Goal: Information Seeking & Learning: Compare options

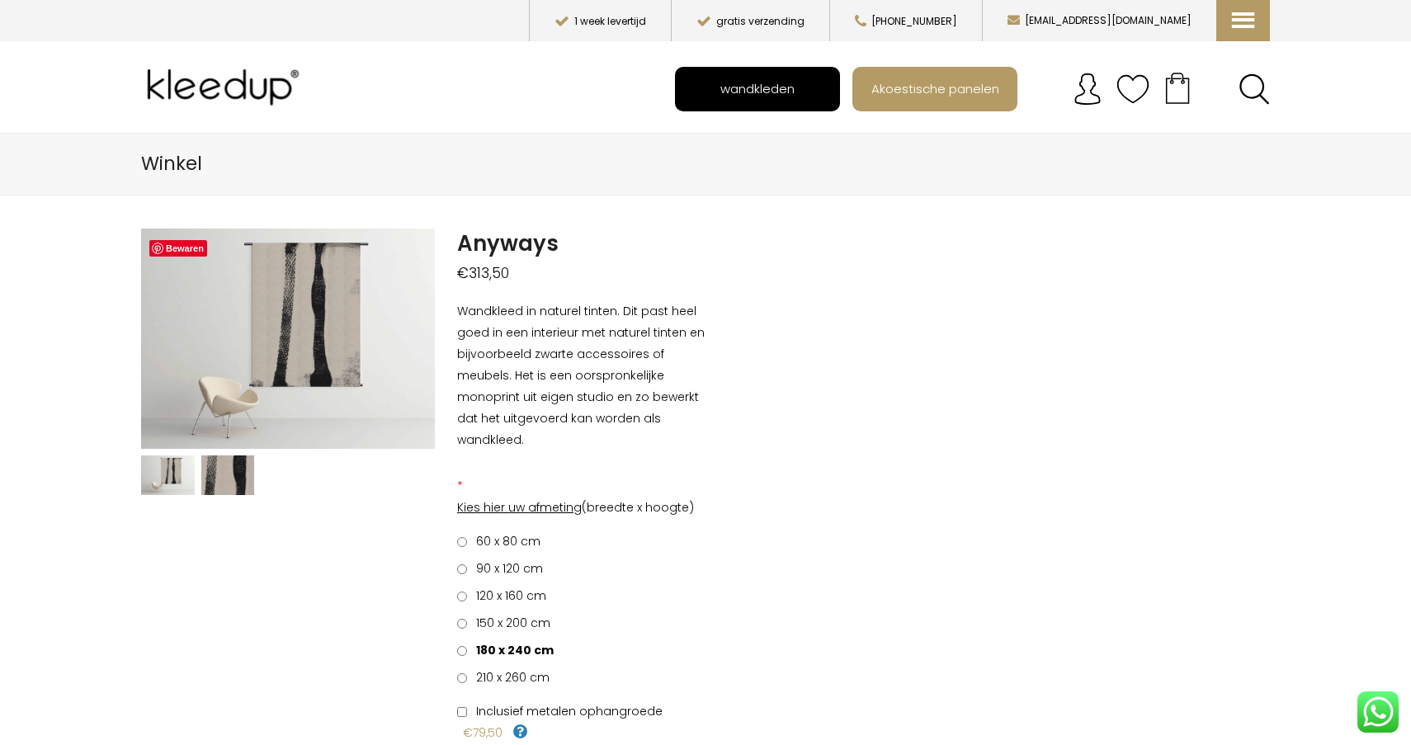
click at [770, 92] on span "wandkleden" at bounding box center [757, 88] width 92 height 31
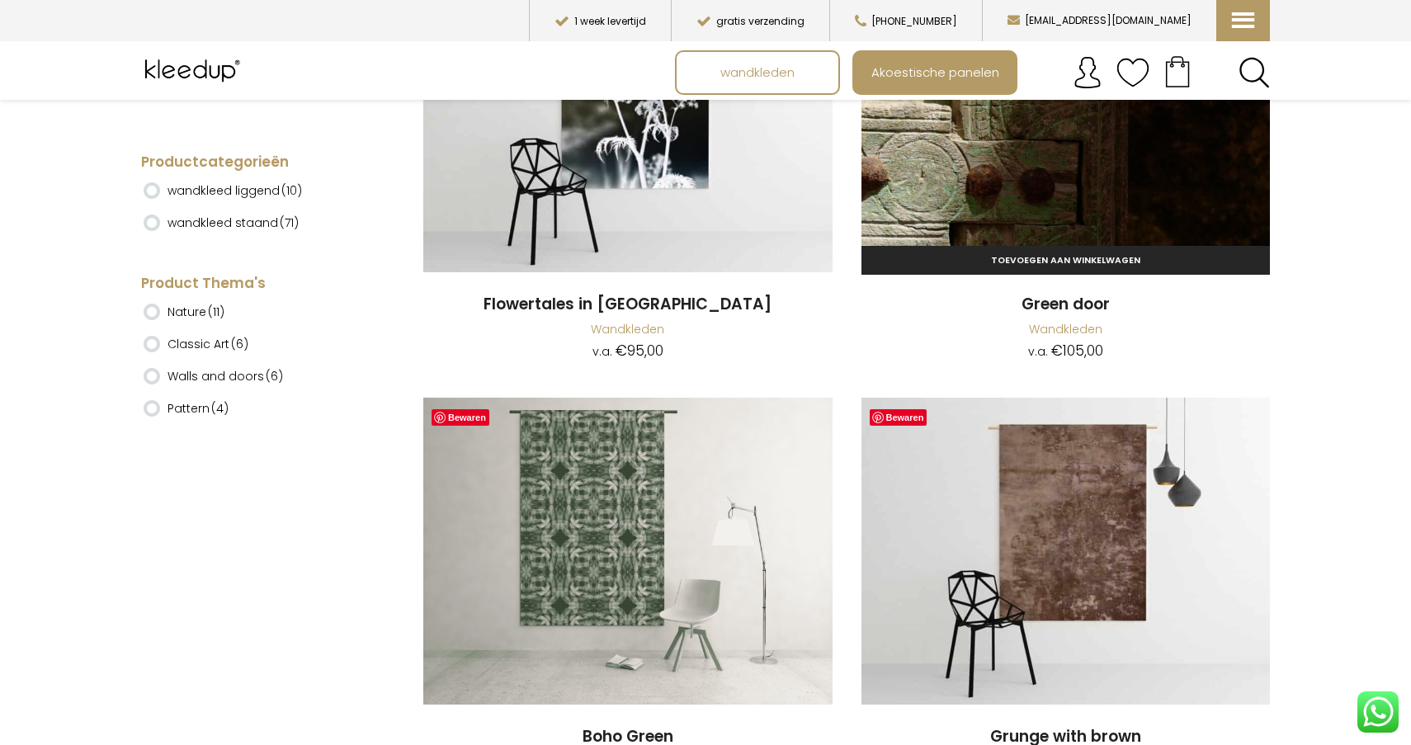
scroll to position [9183, 0]
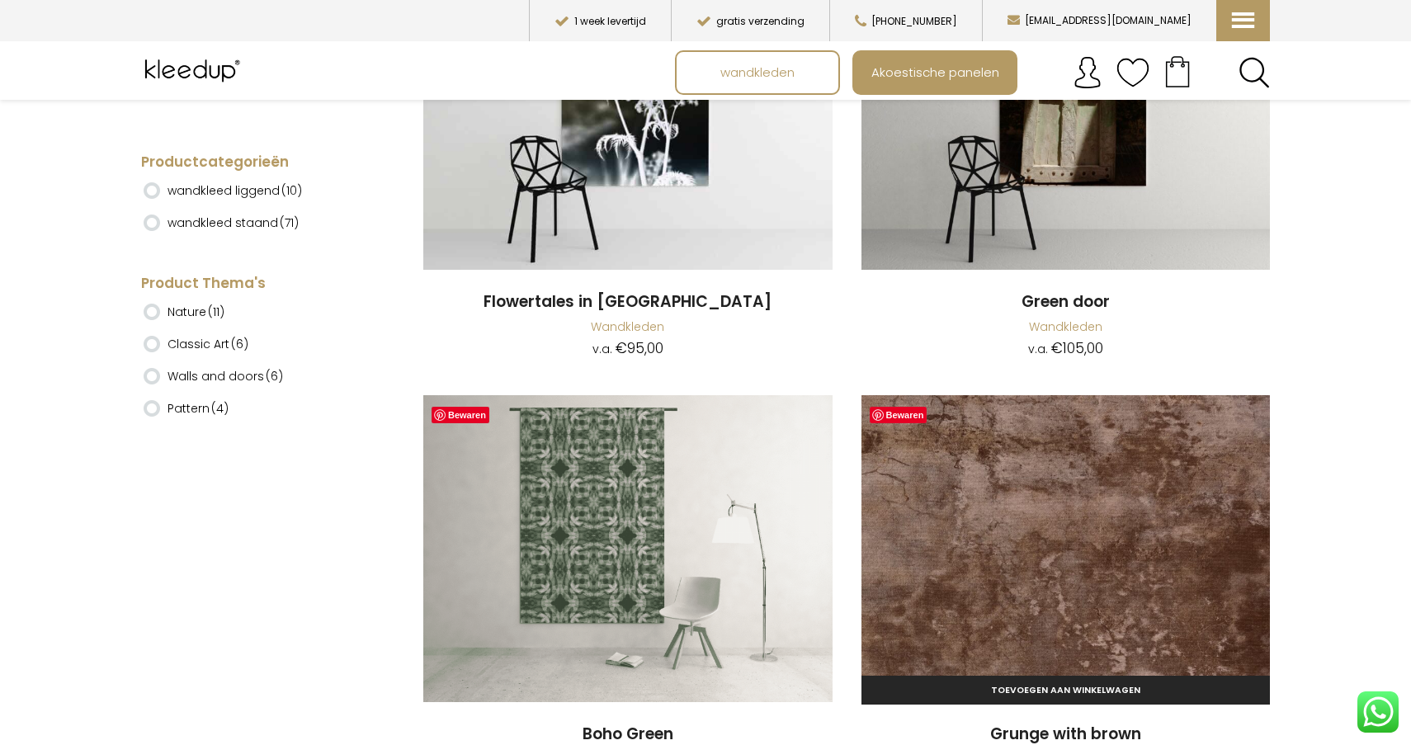
click at [1115, 432] on img at bounding box center [1066, 548] width 409 height 307
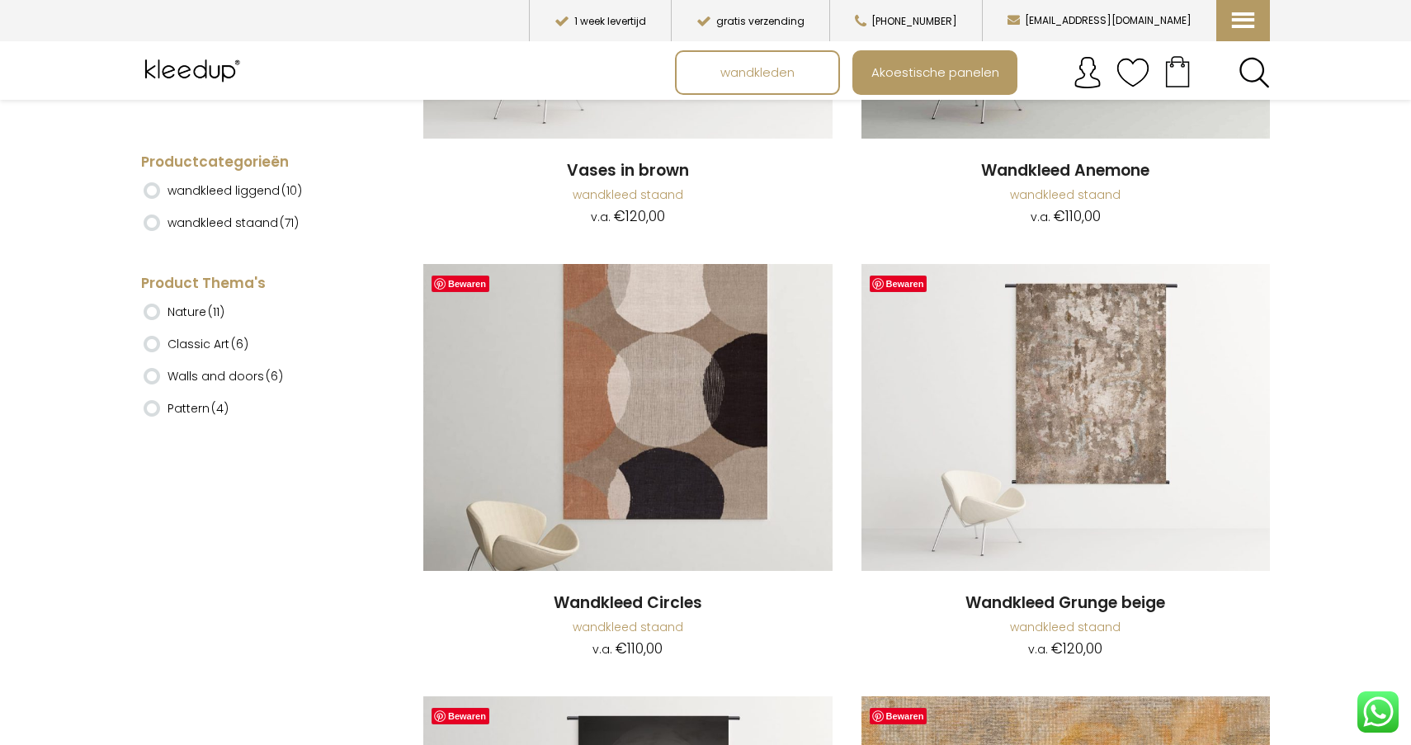
scroll to position [5421, 0]
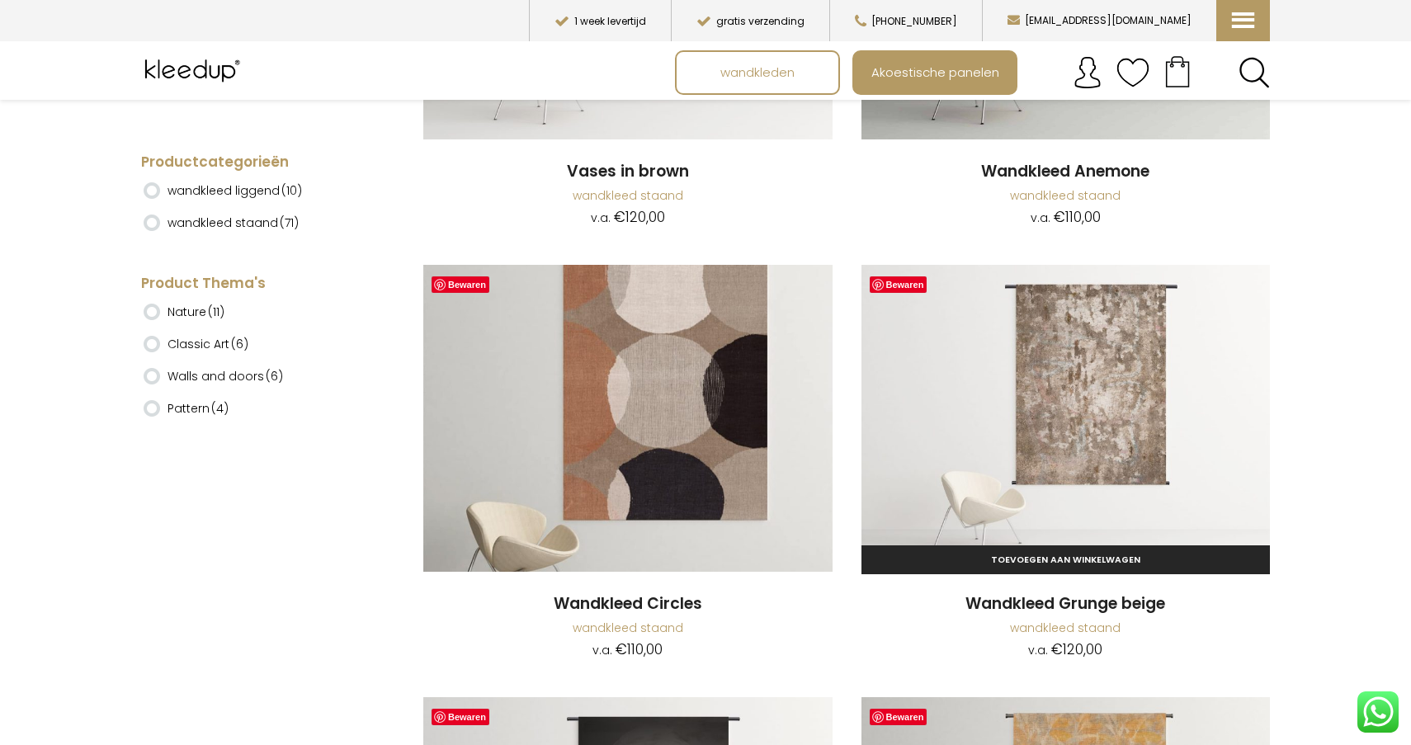
click at [1099, 385] on img at bounding box center [1066, 418] width 409 height 307
click at [1075, 361] on img at bounding box center [1066, 418] width 409 height 307
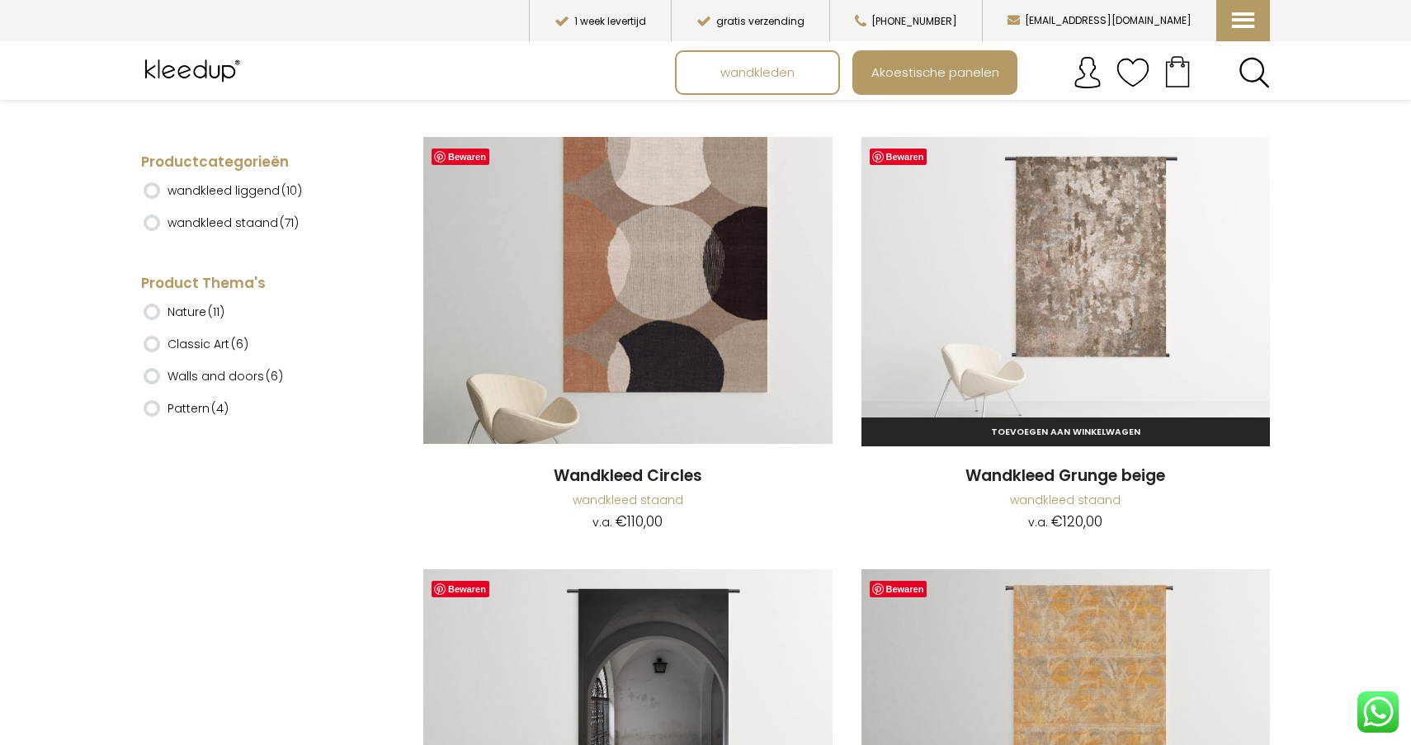
scroll to position [5552, 0]
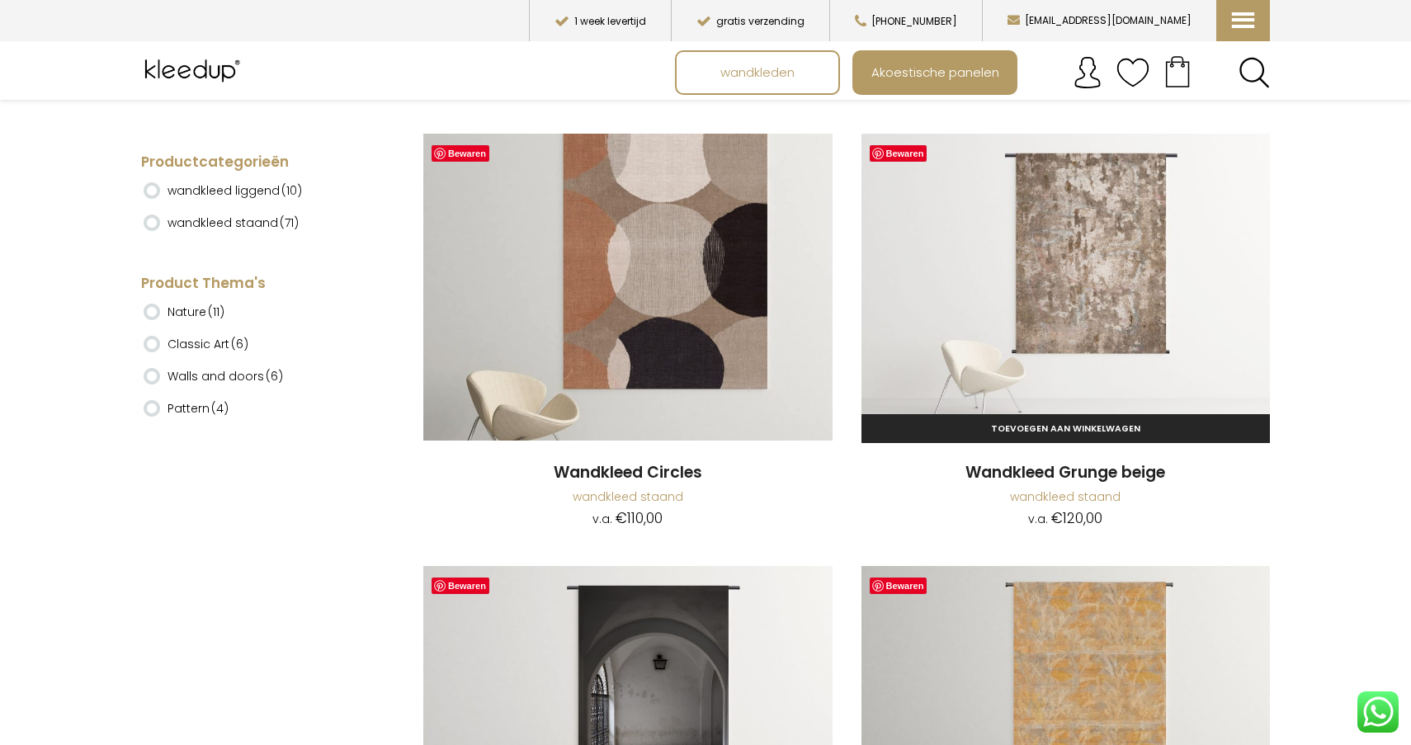
click at [1108, 305] on img at bounding box center [1066, 287] width 409 height 307
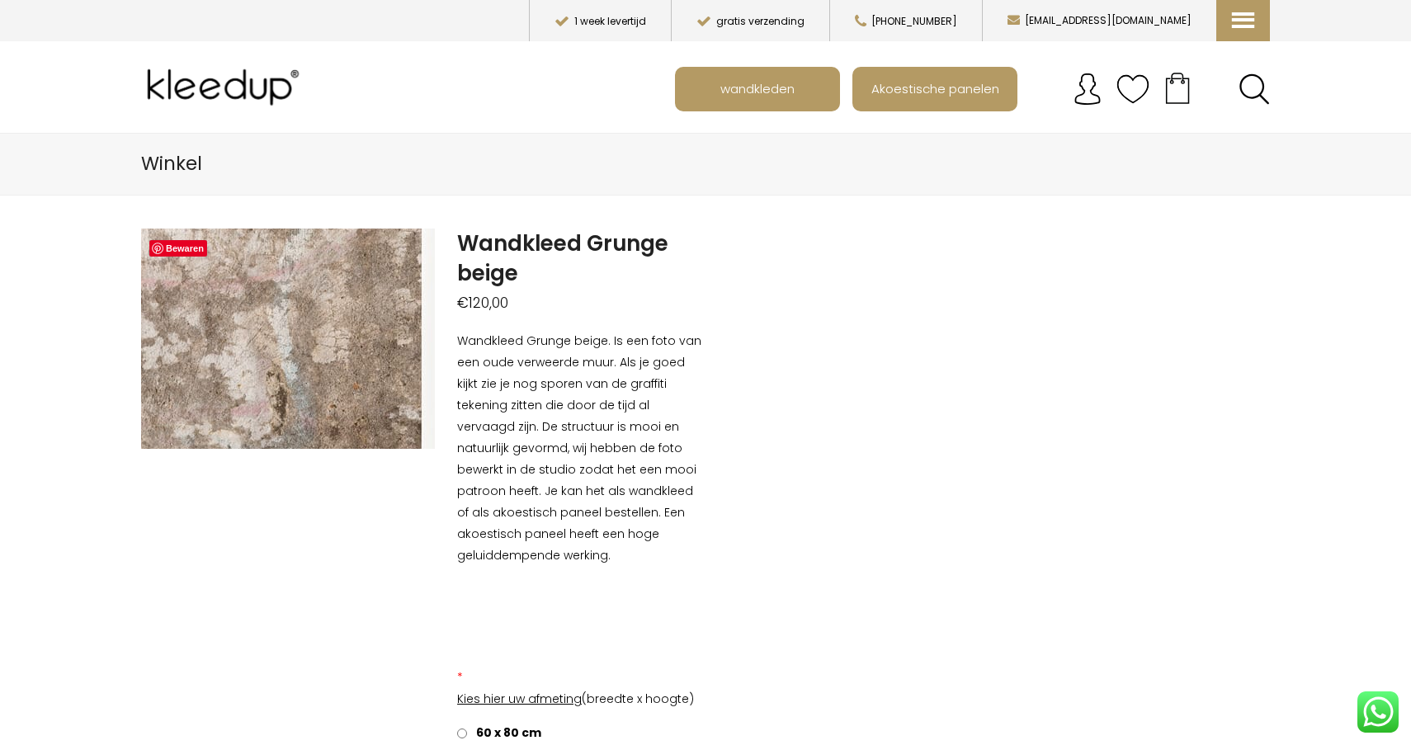
click at [347, 352] on img at bounding box center [16, 275] width 1651 height 1238
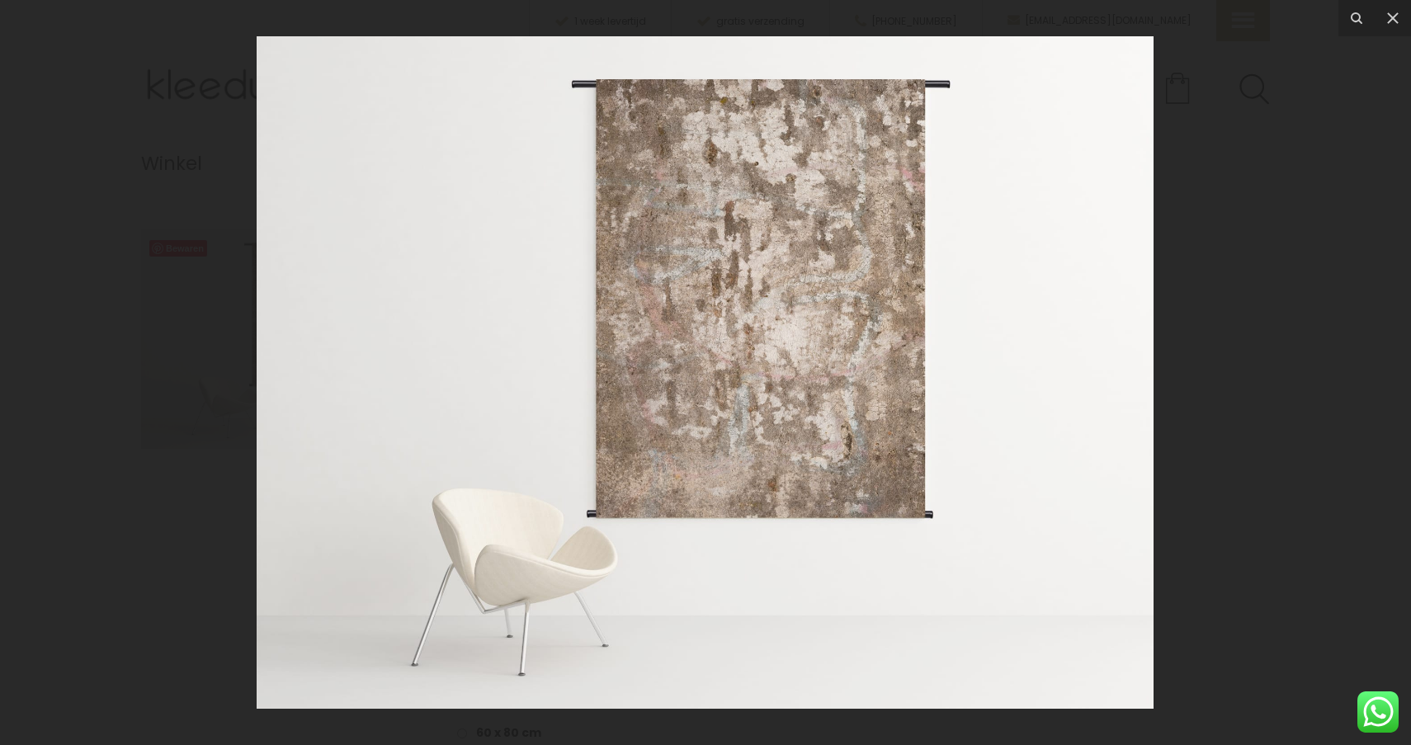
click at [741, 324] on img at bounding box center [705, 372] width 897 height 673
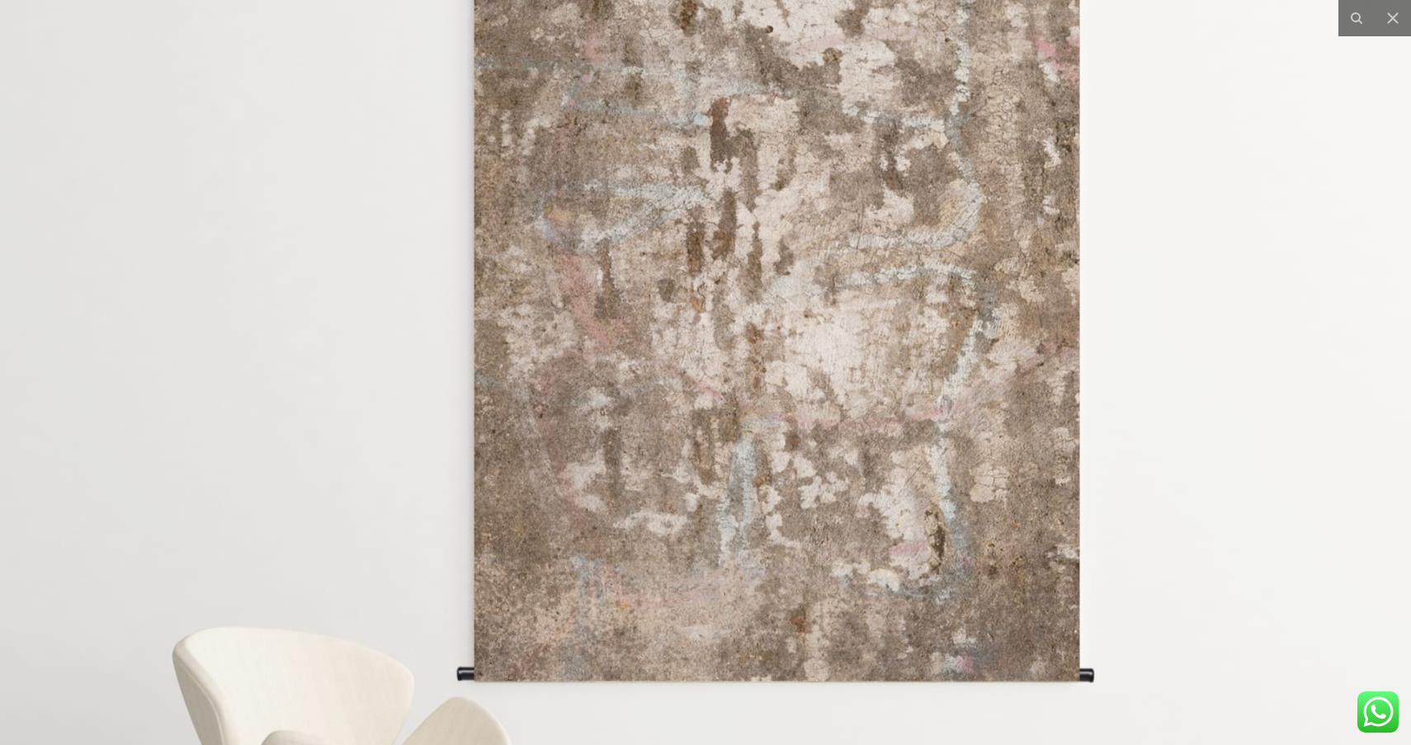
click at [741, 324] on img at bounding box center [675, 414] width 1651 height 1238
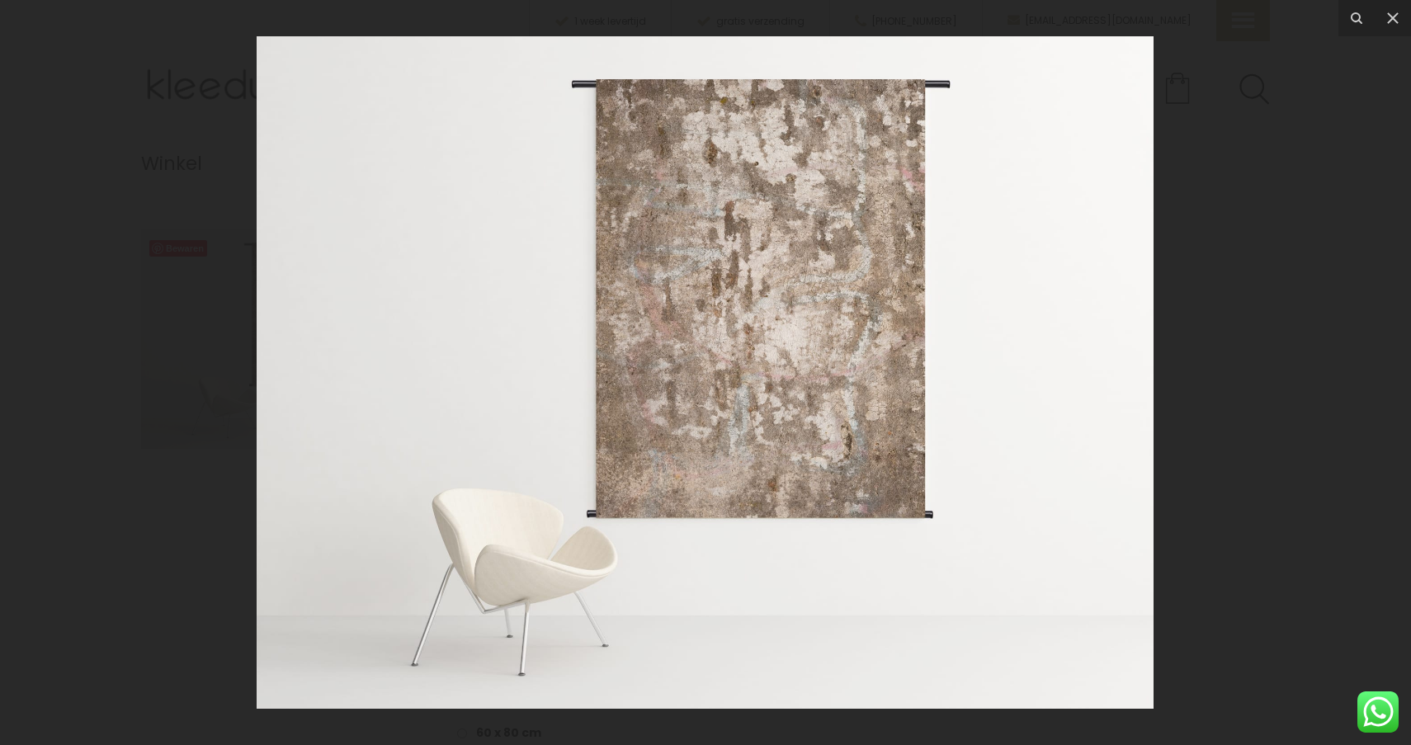
click at [741, 324] on img at bounding box center [705, 372] width 897 height 673
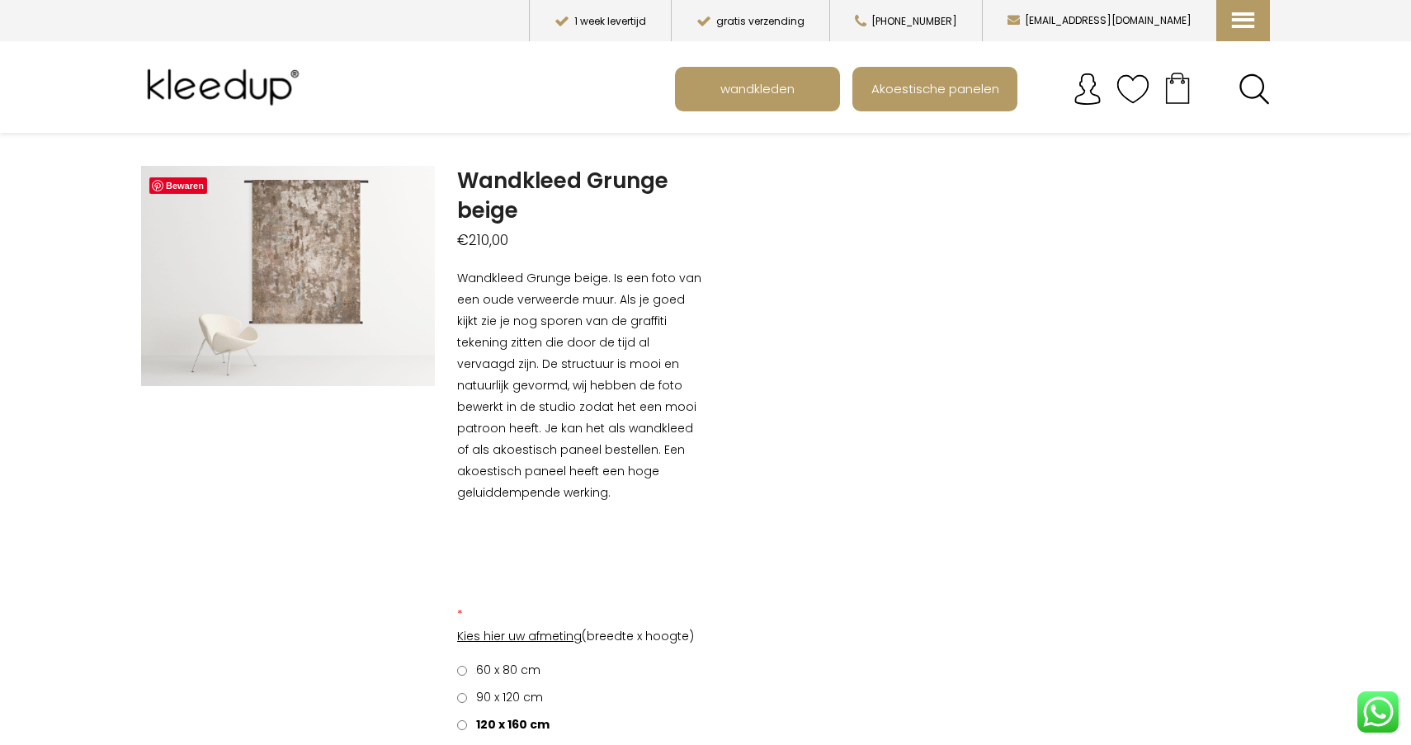
scroll to position [63, 0]
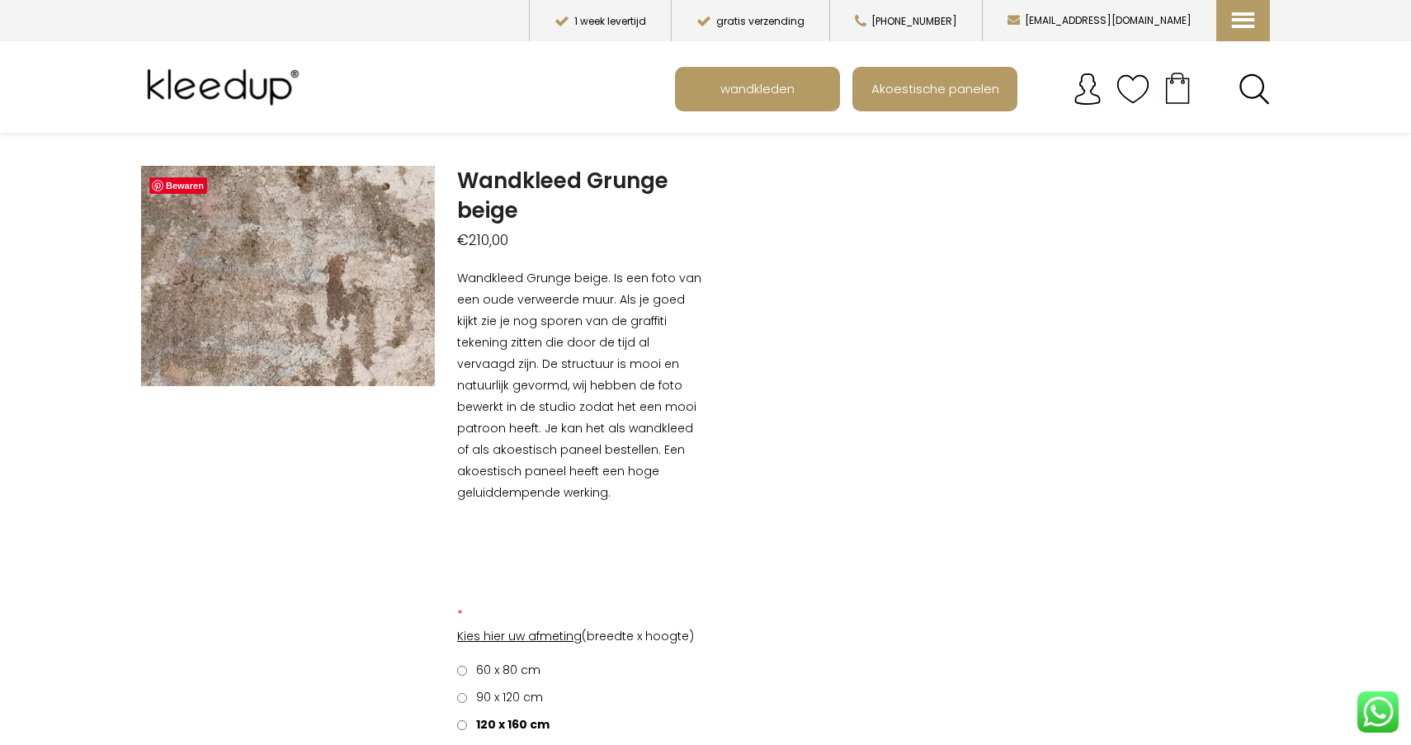
click at [287, 211] on img at bounding box center [291, 571] width 1651 height 1238
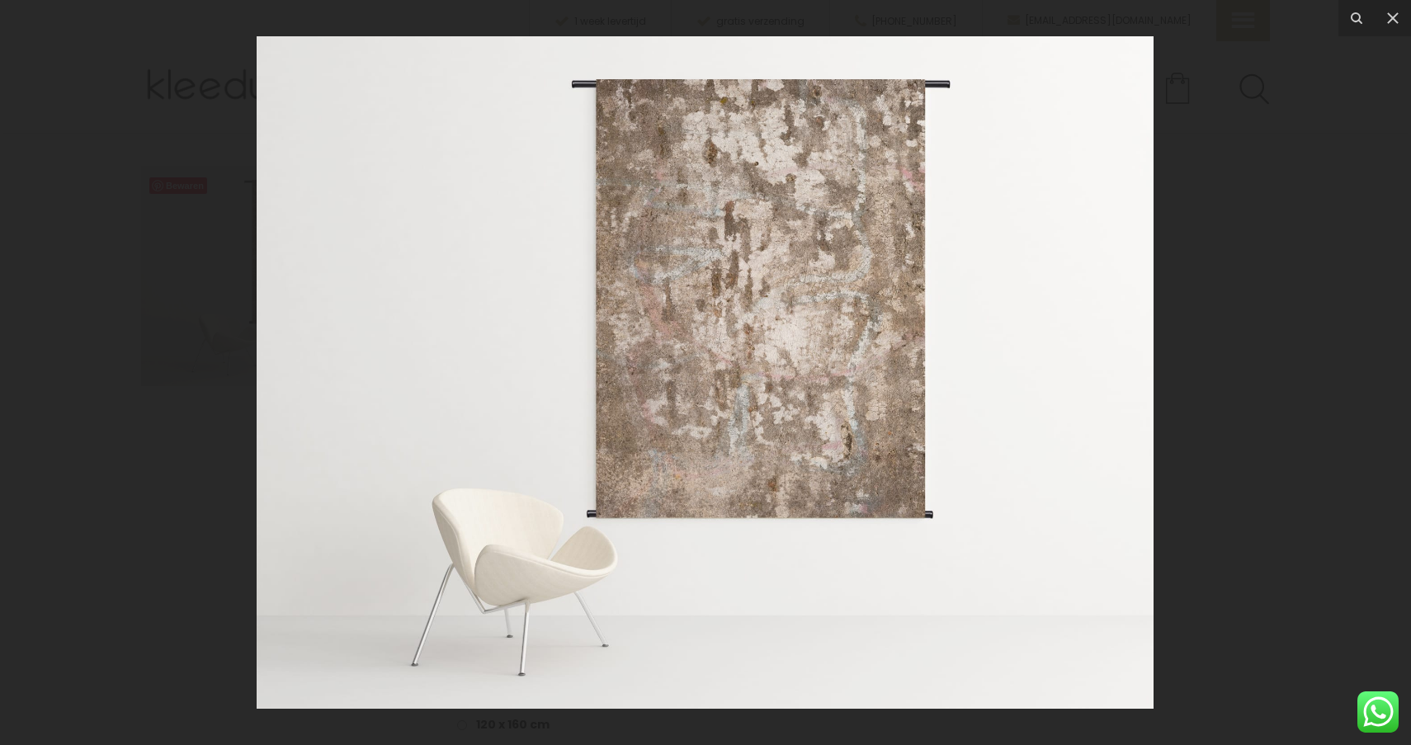
click at [860, 364] on img at bounding box center [705, 372] width 897 height 673
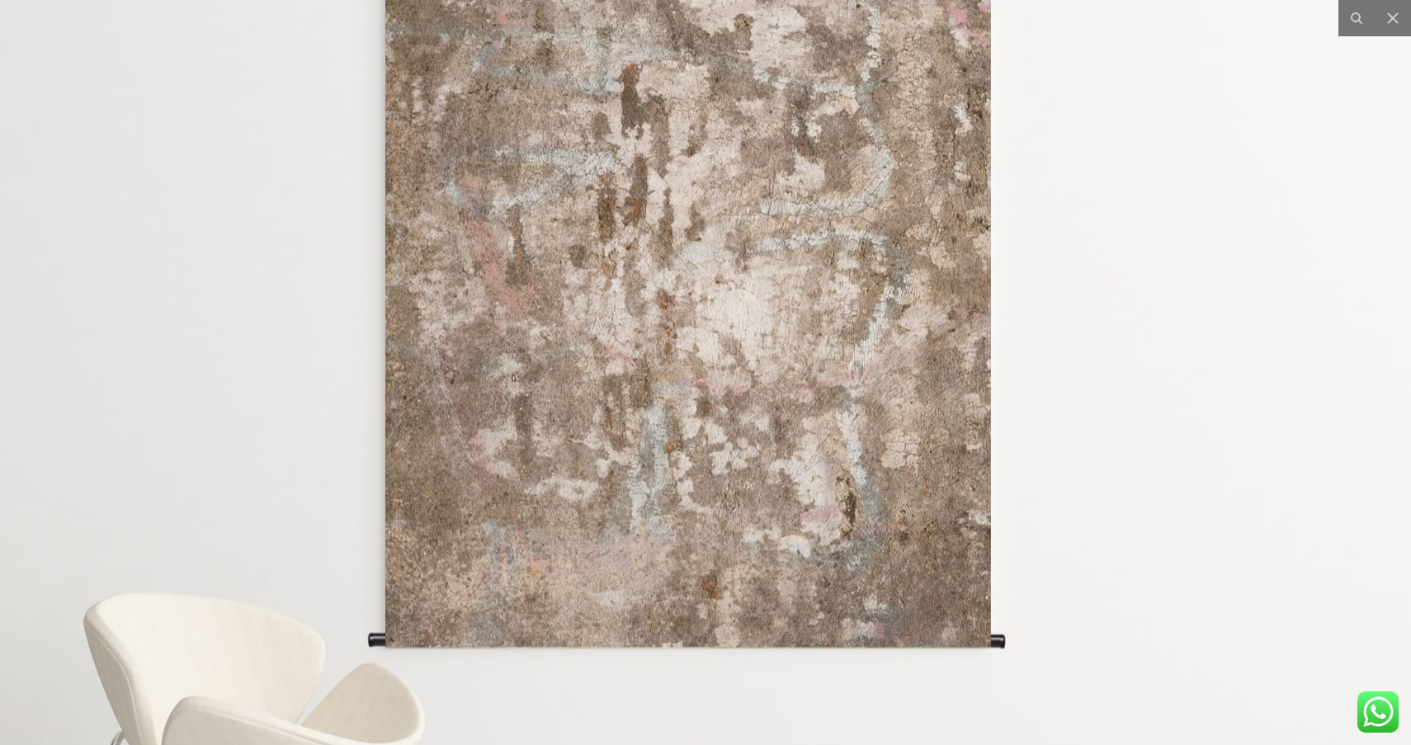
click at [860, 364] on img at bounding box center [586, 380] width 1651 height 1238
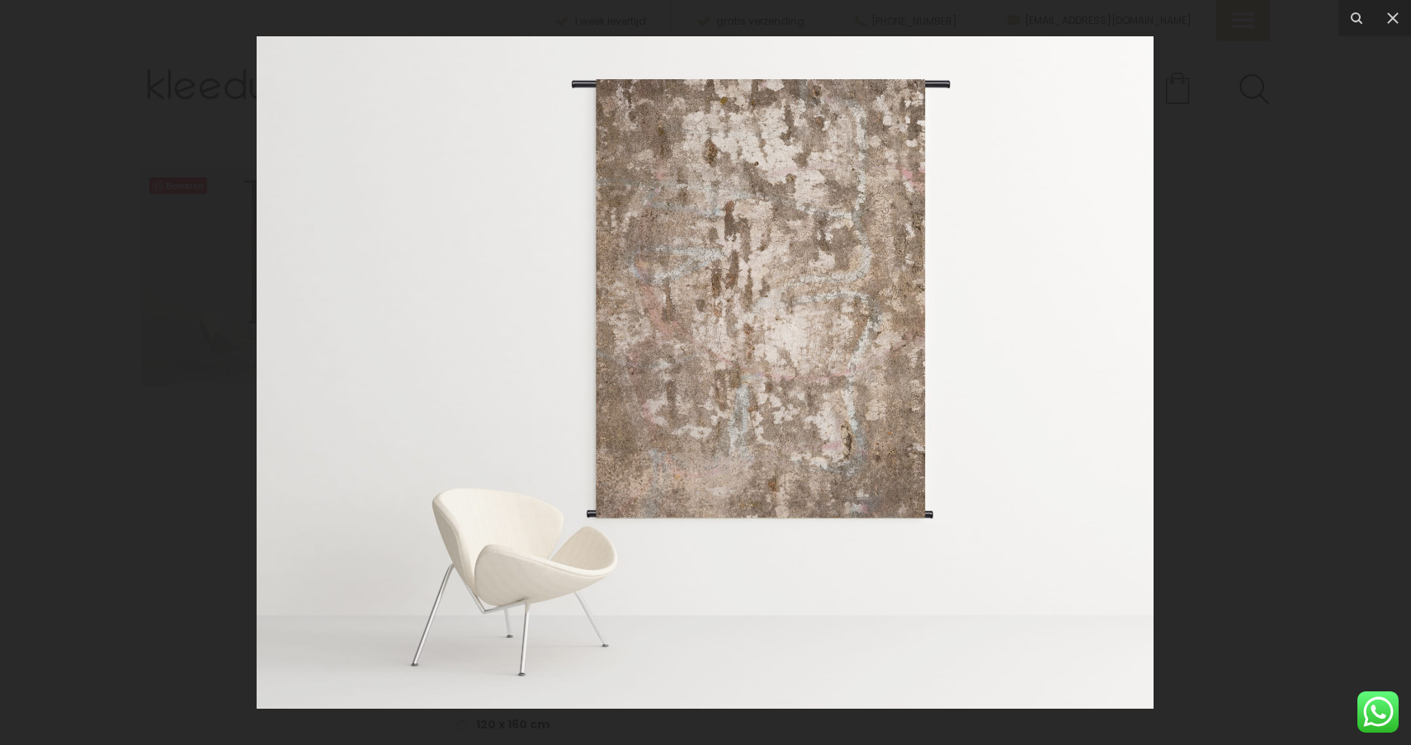
click at [860, 364] on img at bounding box center [705, 372] width 897 height 673
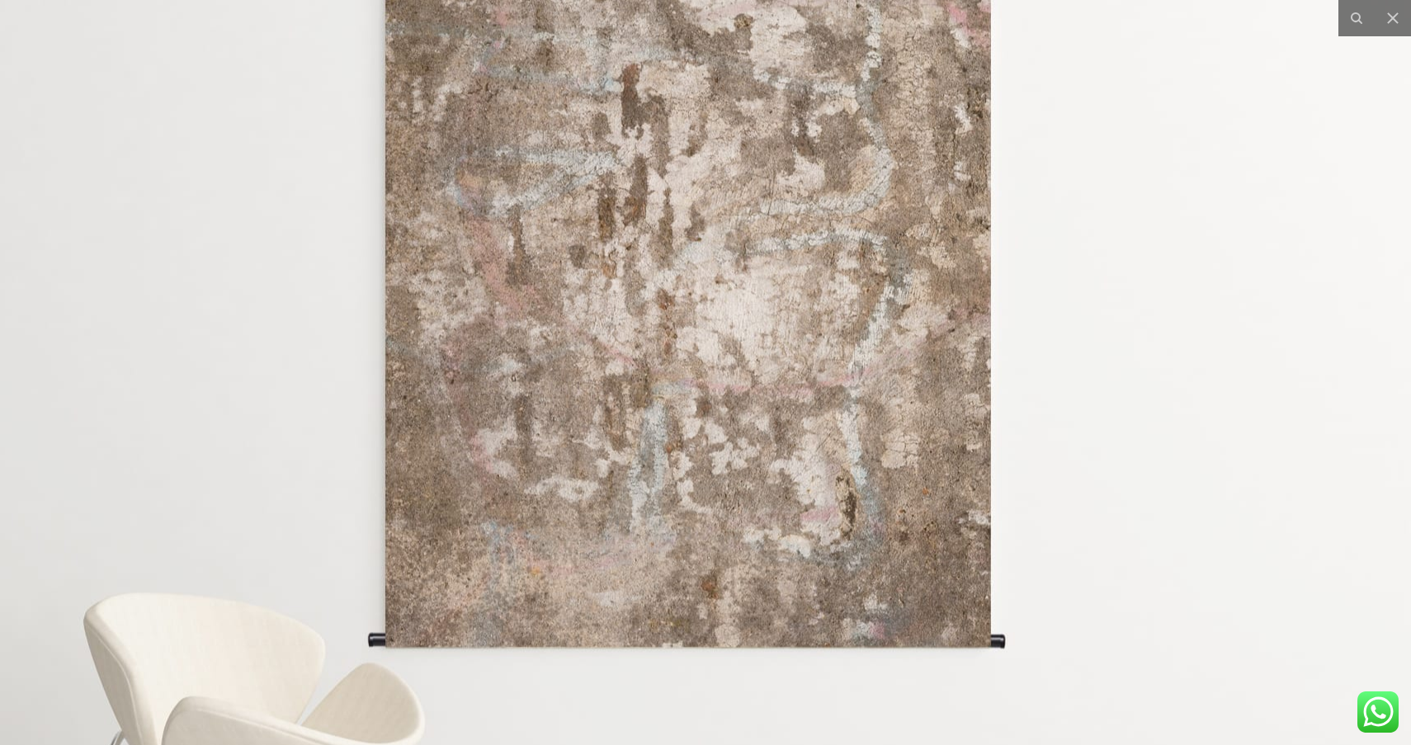
click at [860, 364] on img at bounding box center [586, 380] width 1651 height 1238
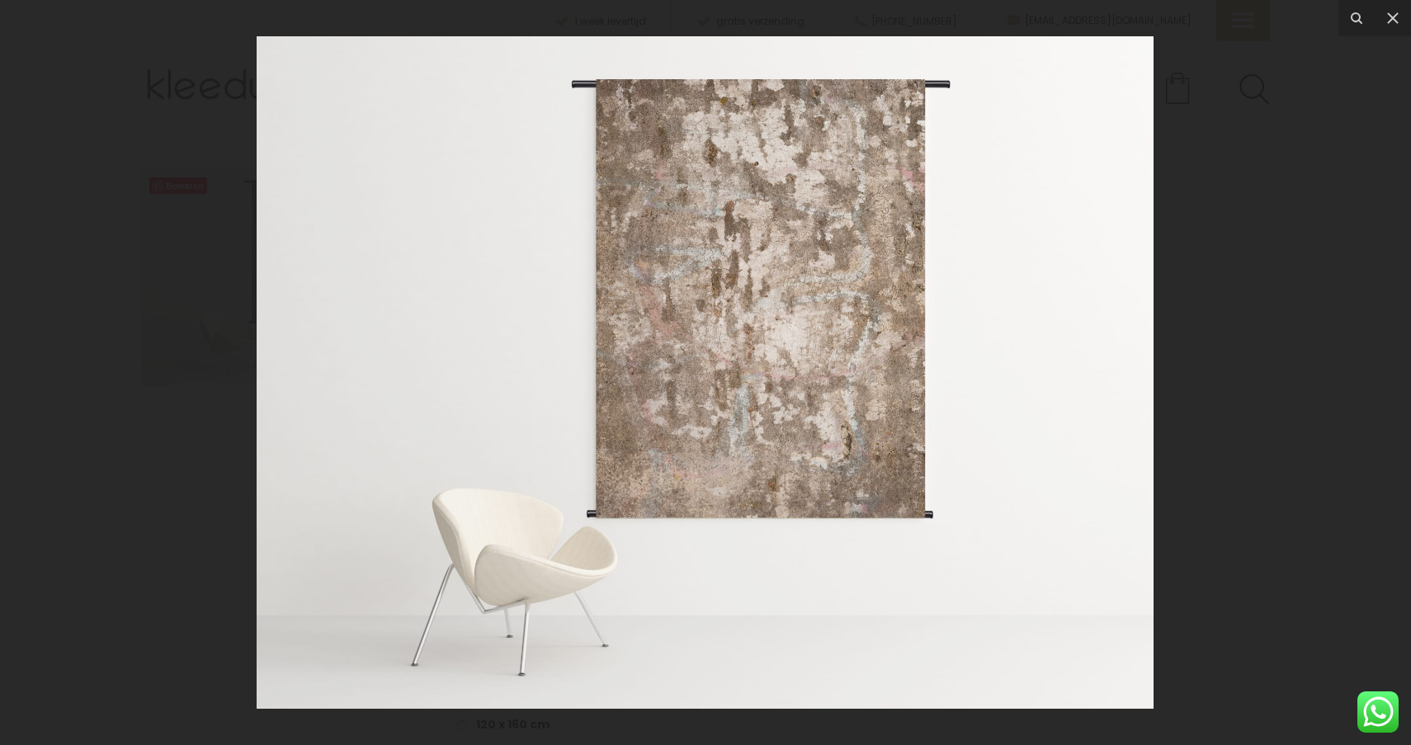
click at [860, 364] on img at bounding box center [705, 372] width 897 height 673
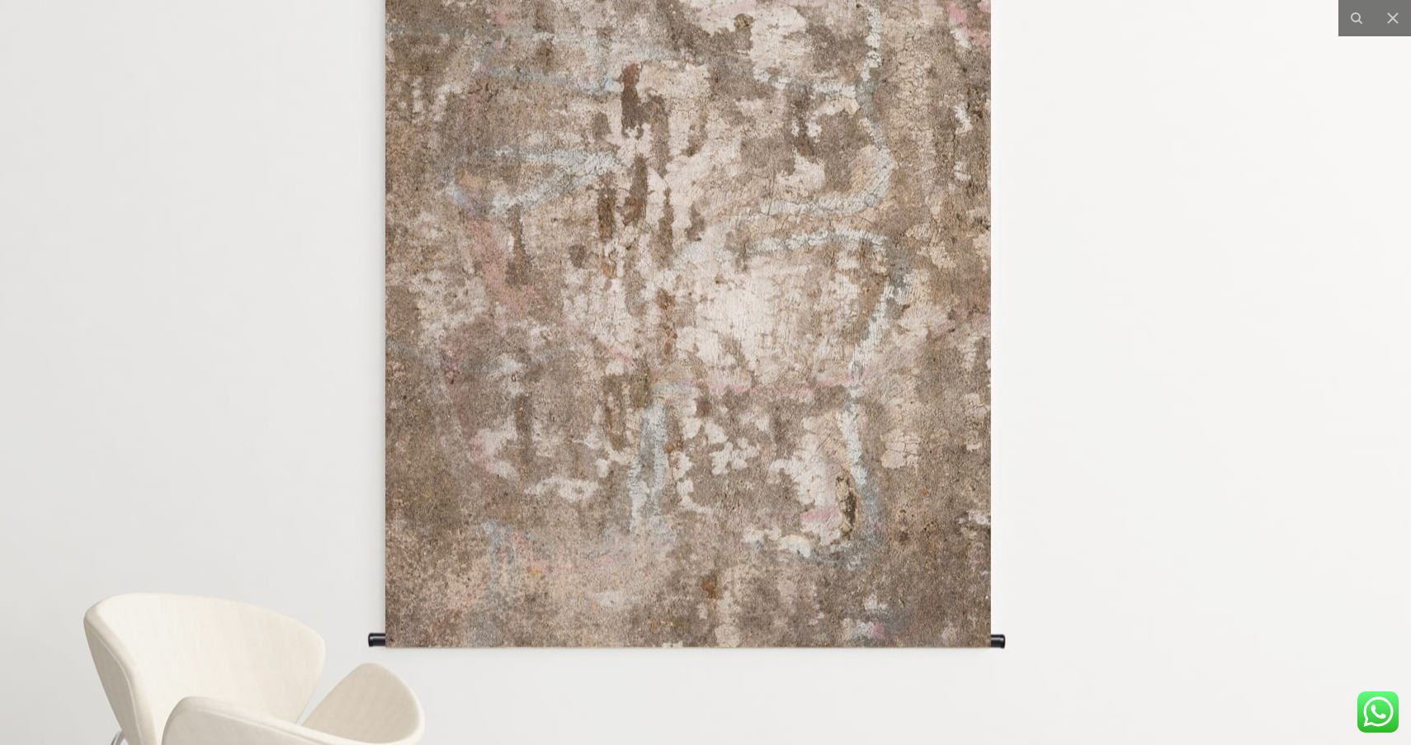
scroll to position [41, 0]
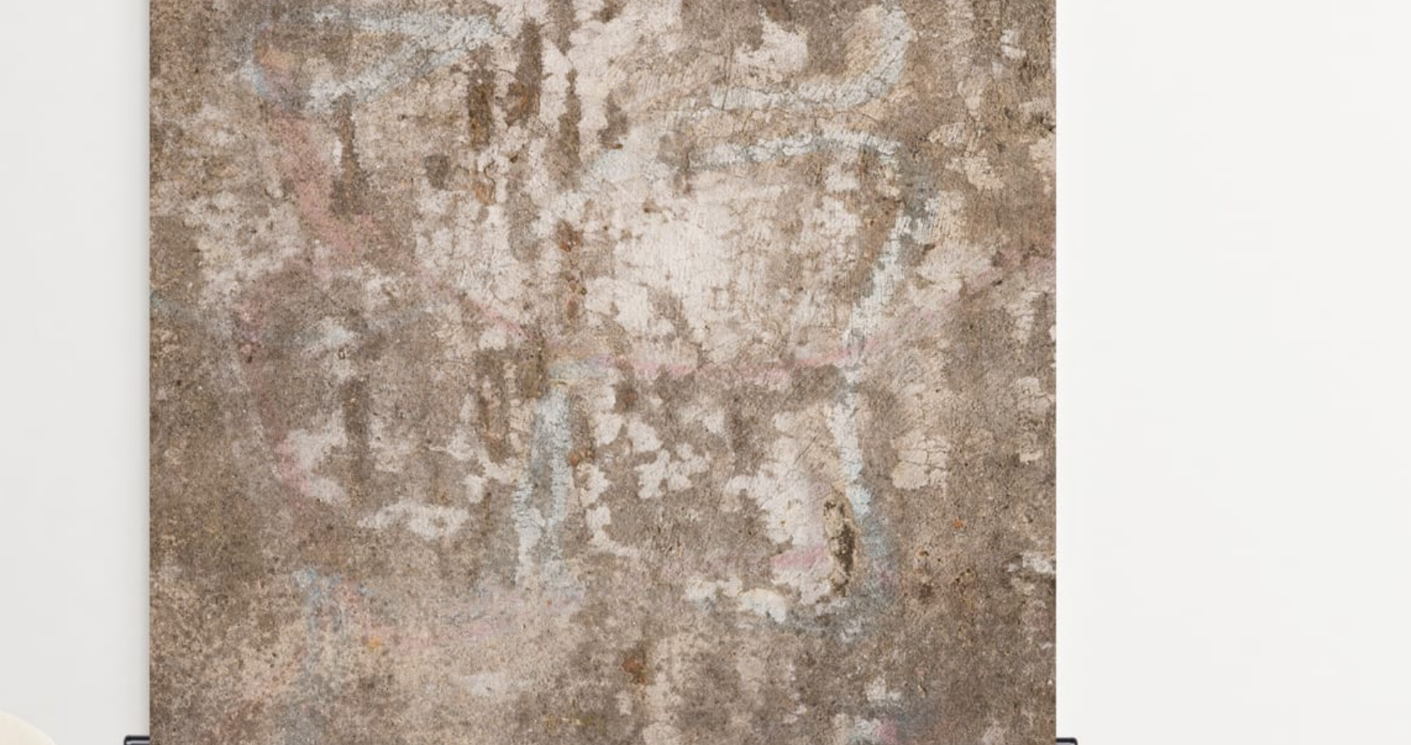
click at [574, 242] on img at bounding box center [586, 380] width 1651 height 1238
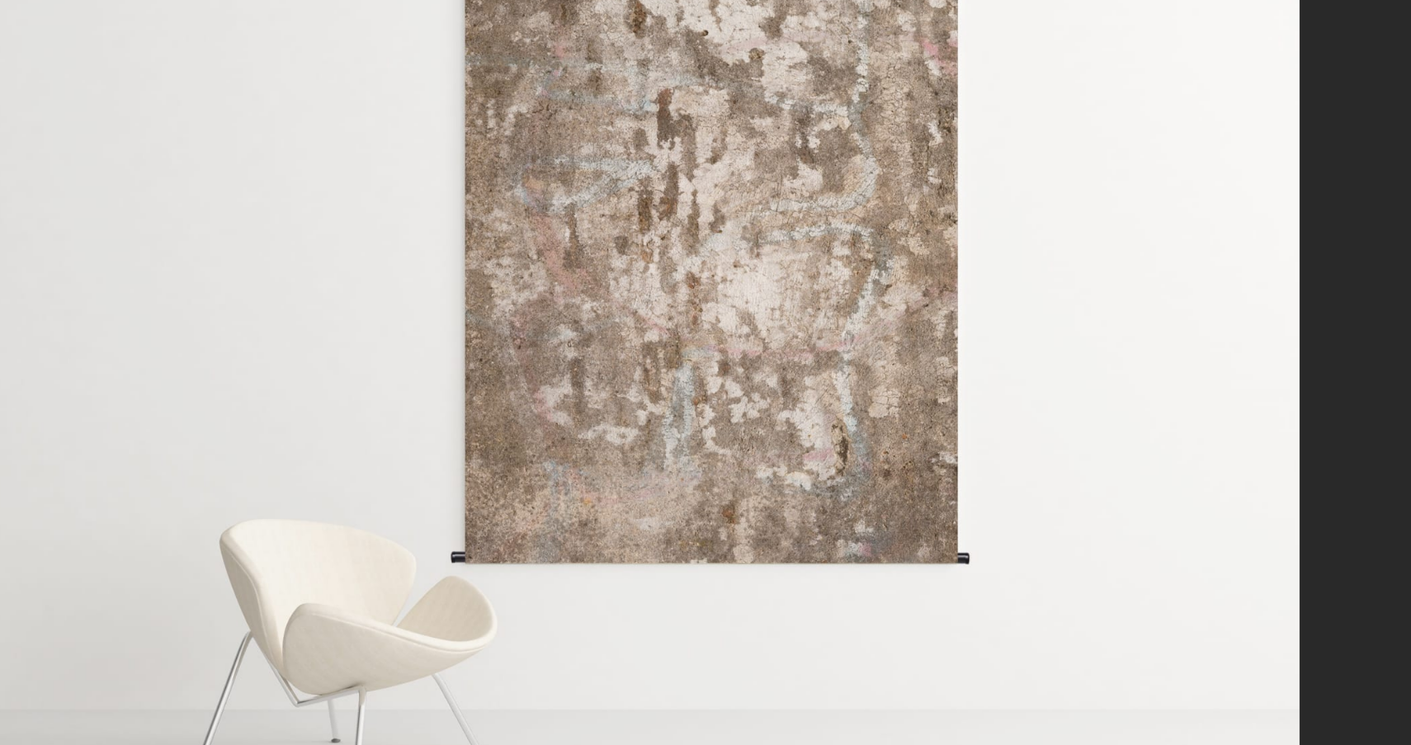
scroll to position [63, 0]
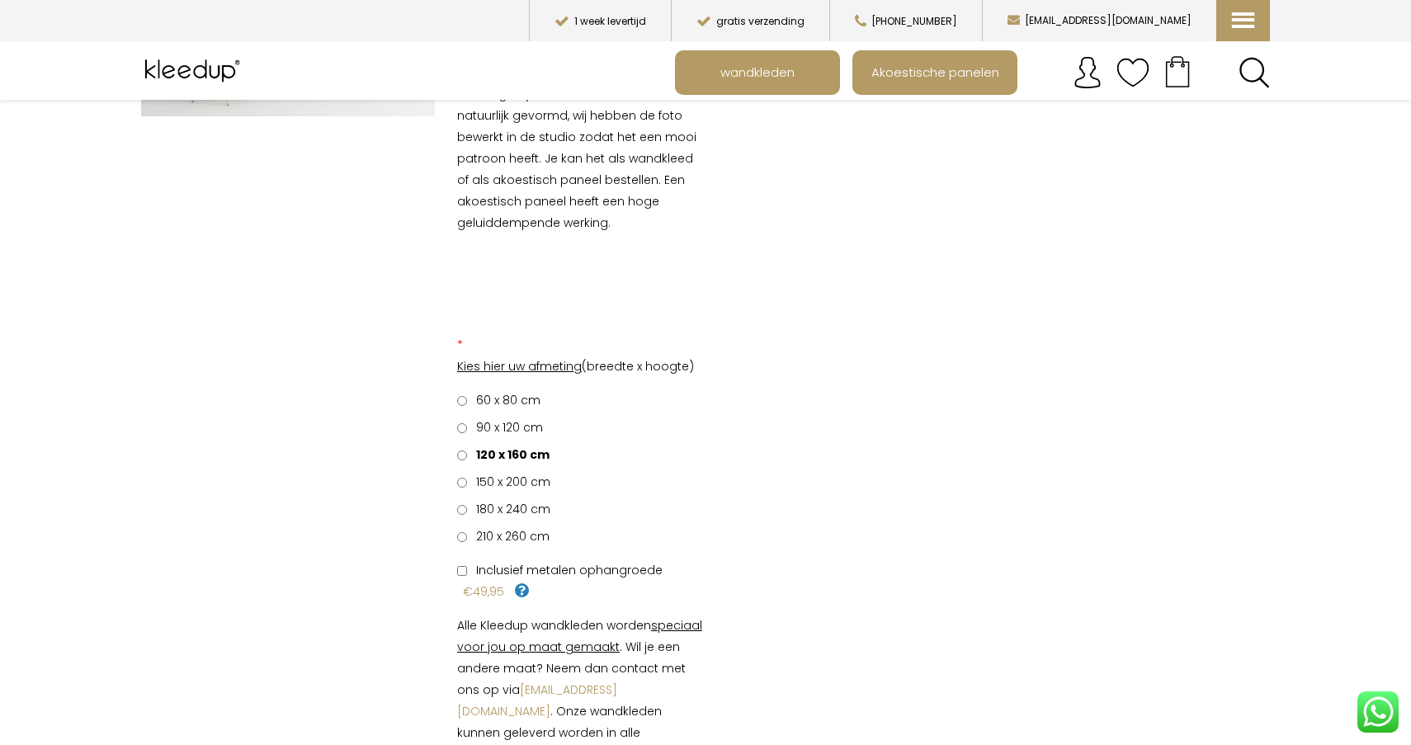
scroll to position [336, 0]
